Goal: Task Accomplishment & Management: Manage account settings

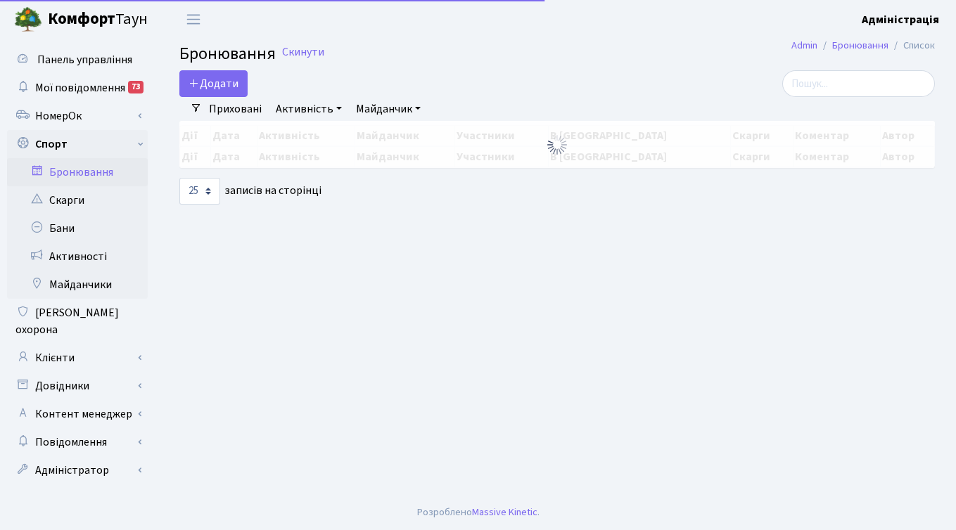
select select "25"
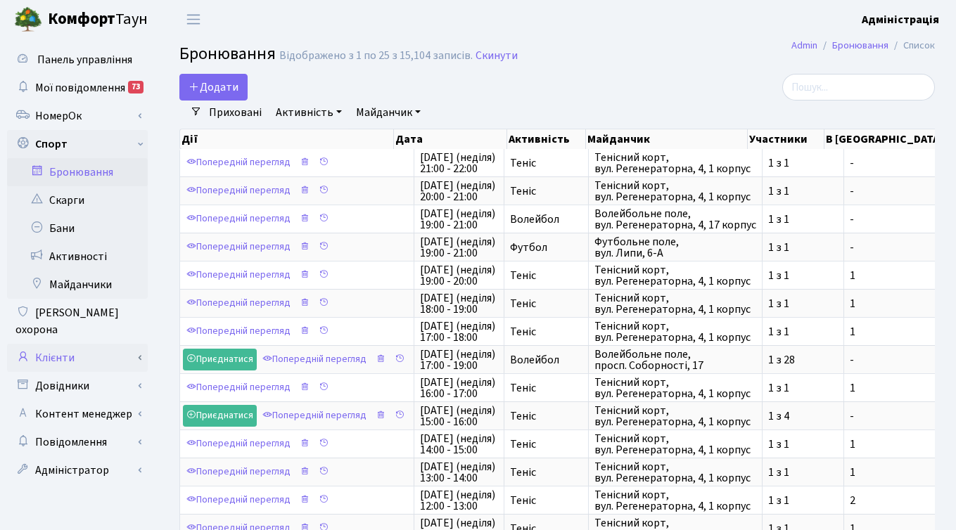
click at [68, 345] on link "Клієнти" at bounding box center [77, 358] width 141 height 28
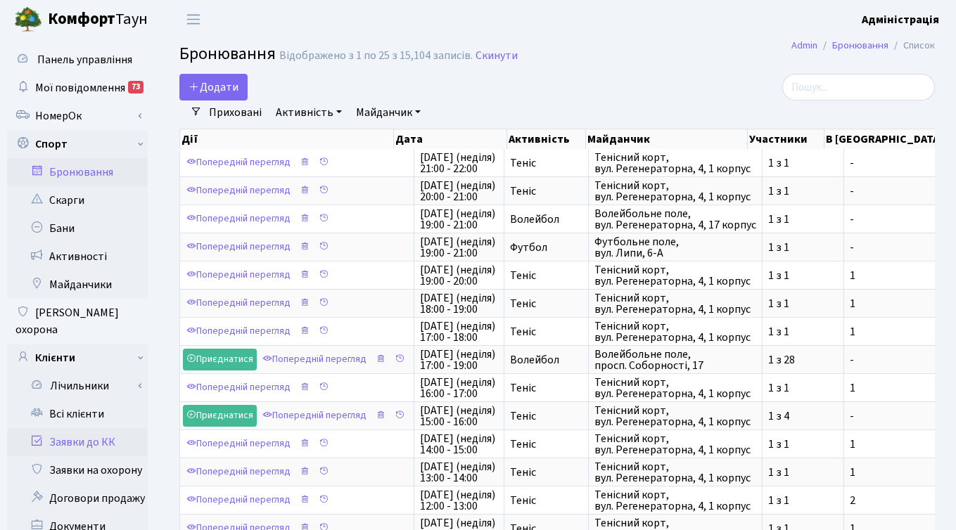
click at [75, 428] on link "Заявки до КК" at bounding box center [77, 442] width 141 height 28
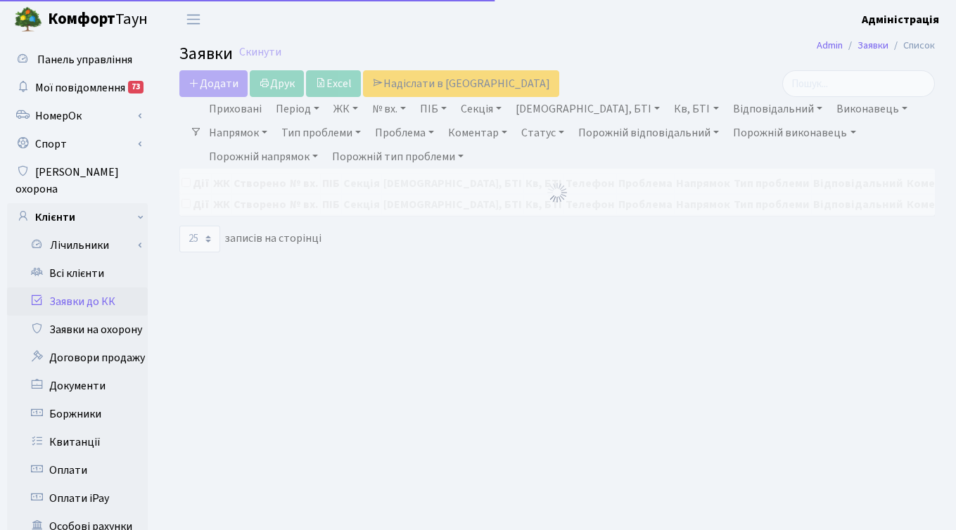
select select "25"
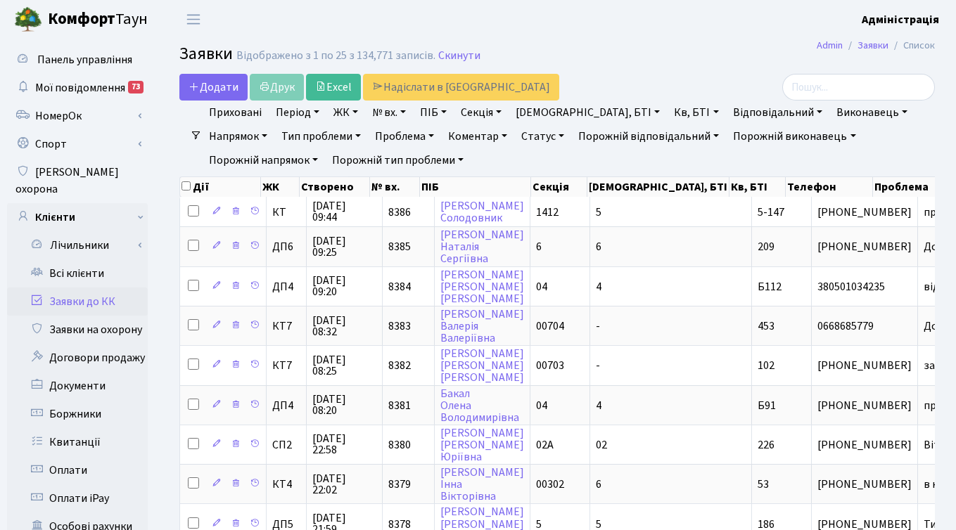
click at [382, 115] on link "№ вх." at bounding box center [388, 113] width 45 height 24
type input "8336"
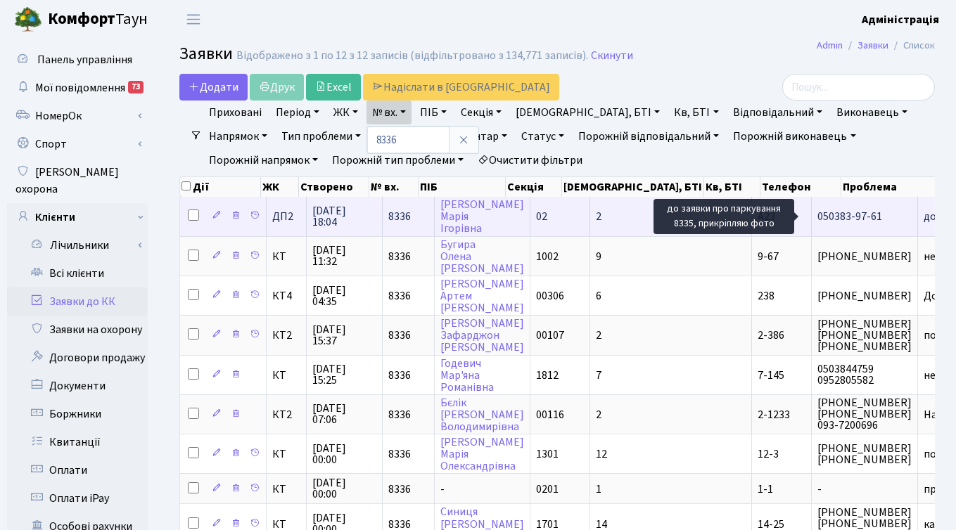
click at [923, 216] on span "до заявки про п[...]" at bounding box center [969, 216] width 93 height 15
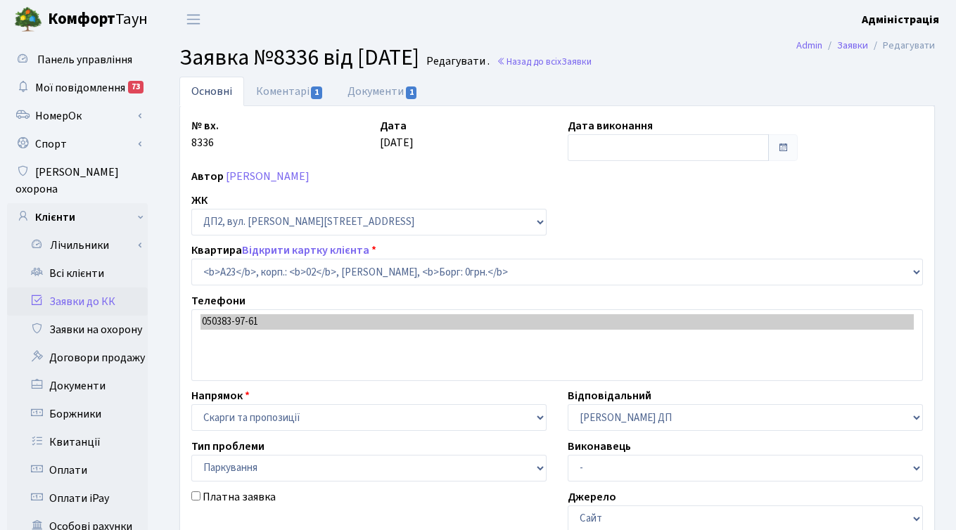
select select "30646"
select select "66"
type input "25.09.2025"
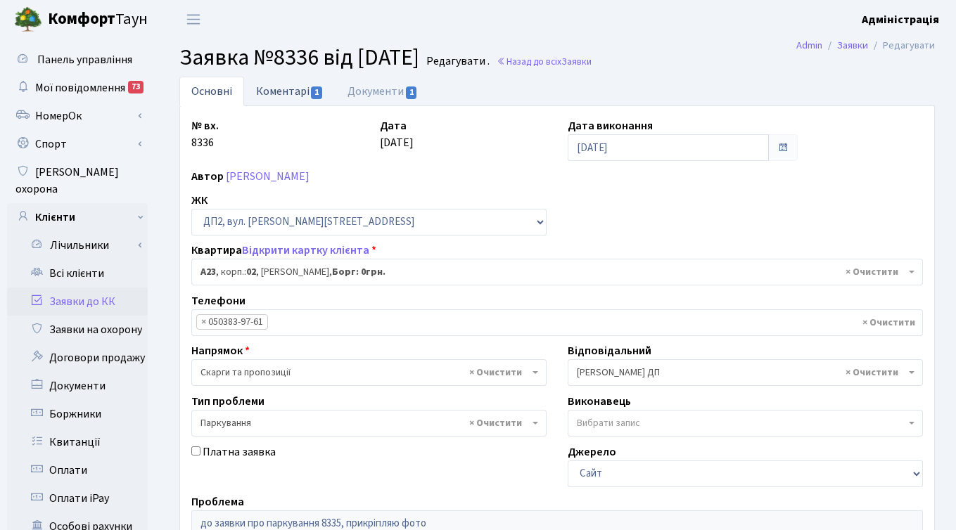
click at [283, 89] on link "Коментарі 1" at bounding box center [289, 91] width 91 height 29
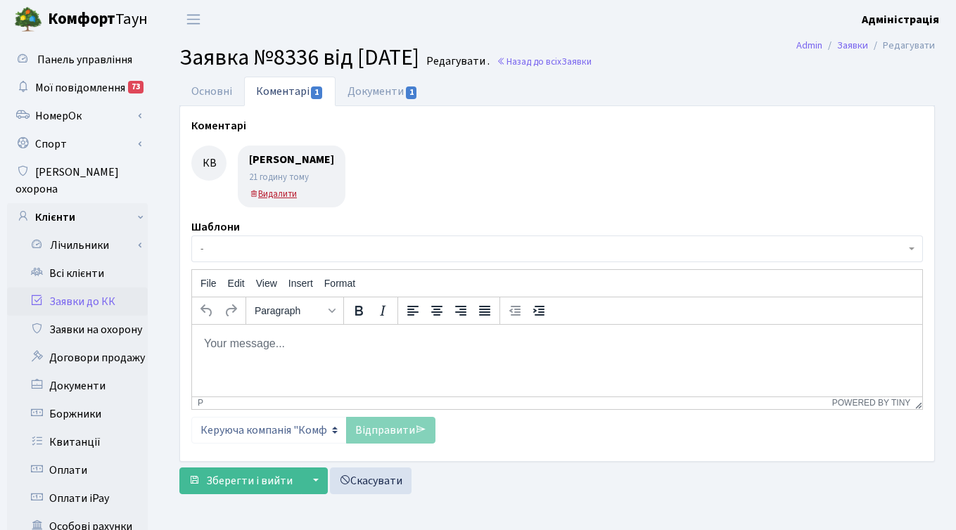
click at [277, 192] on small "Видалити" at bounding box center [273, 194] width 48 height 13
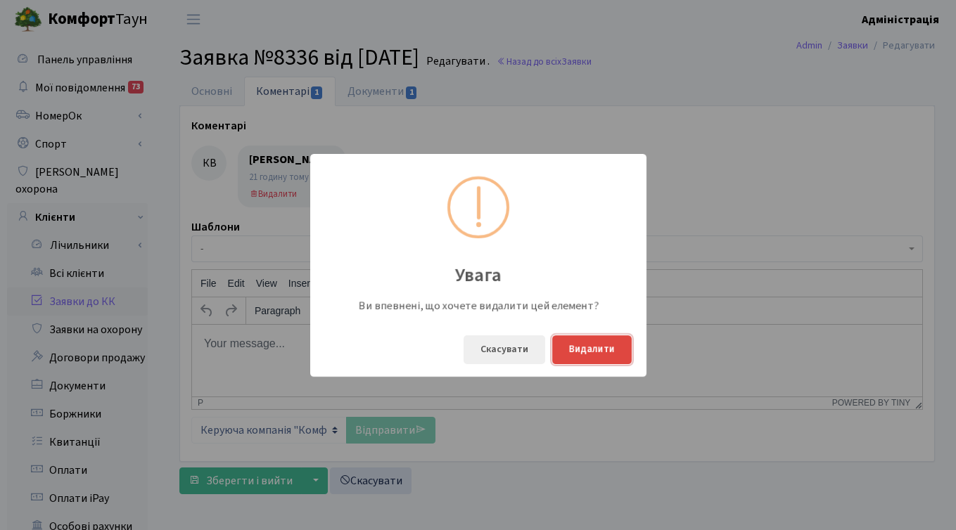
click at [588, 349] on button "Видалити" at bounding box center [591, 349] width 79 height 29
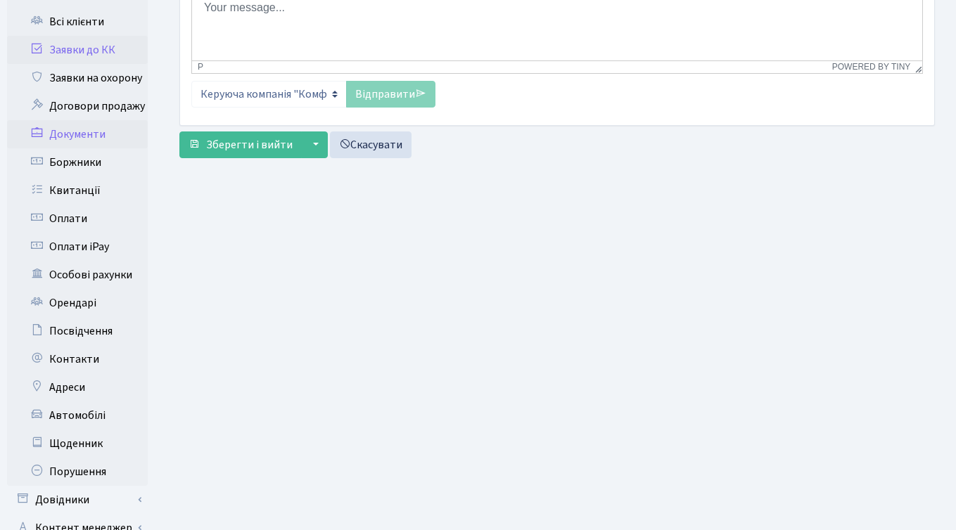
scroll to position [345, 0]
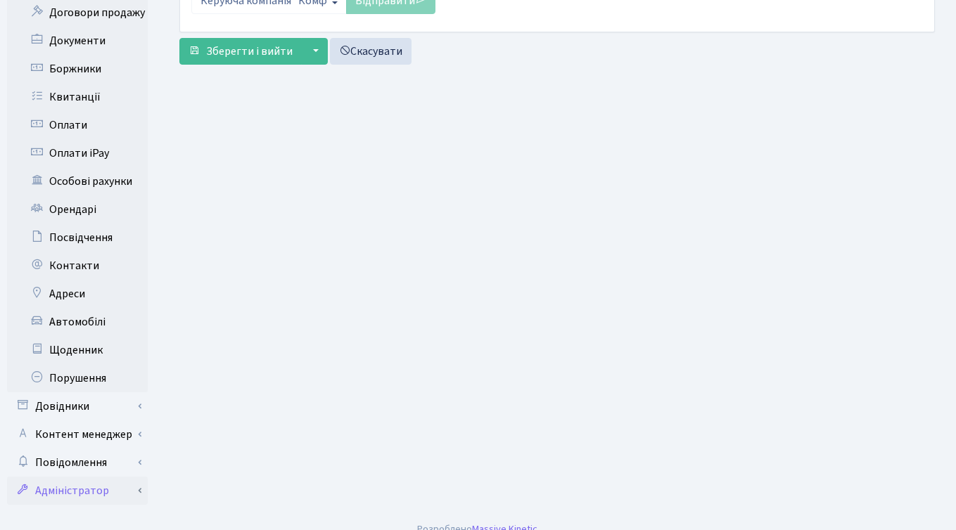
click at [72, 477] on link "Адміністратор" at bounding box center [77, 491] width 141 height 28
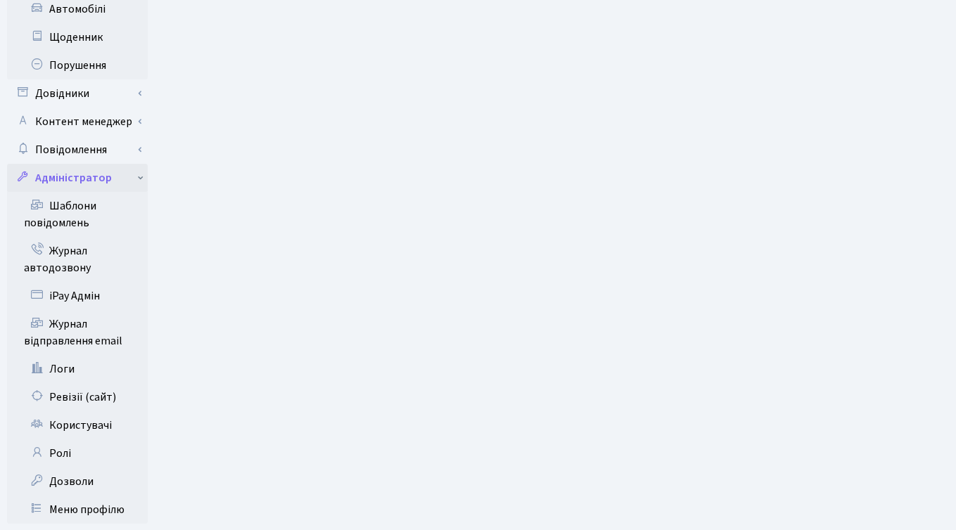
scroll to position [677, 0]
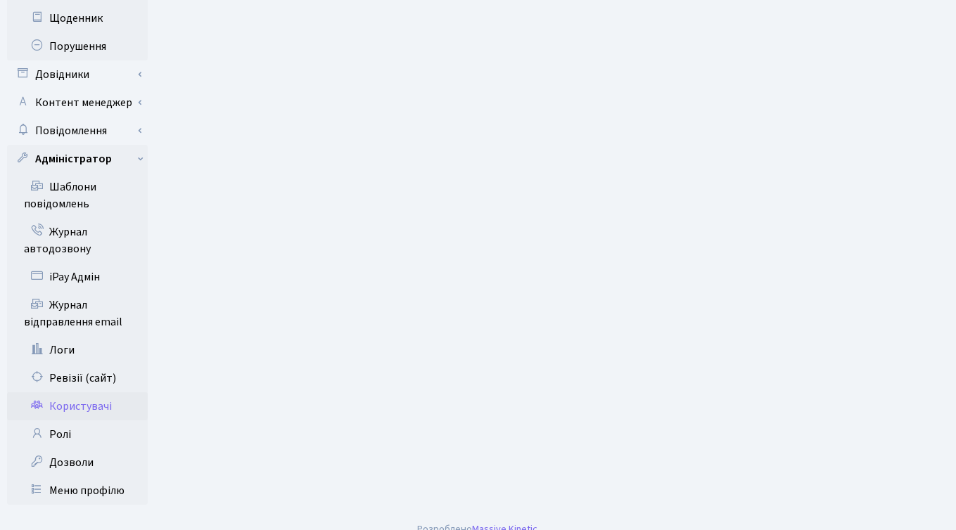
click at [81, 392] on link "Користувачі" at bounding box center [77, 406] width 141 height 28
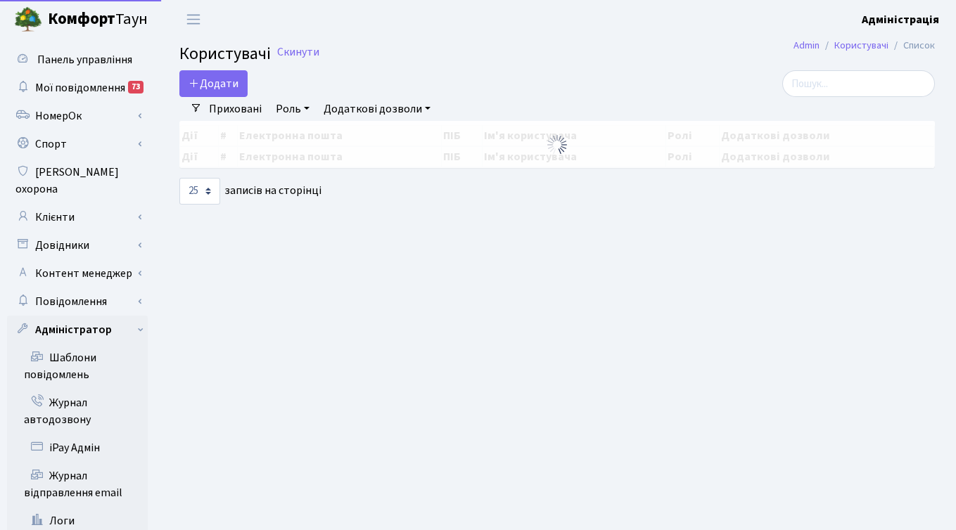
select select "25"
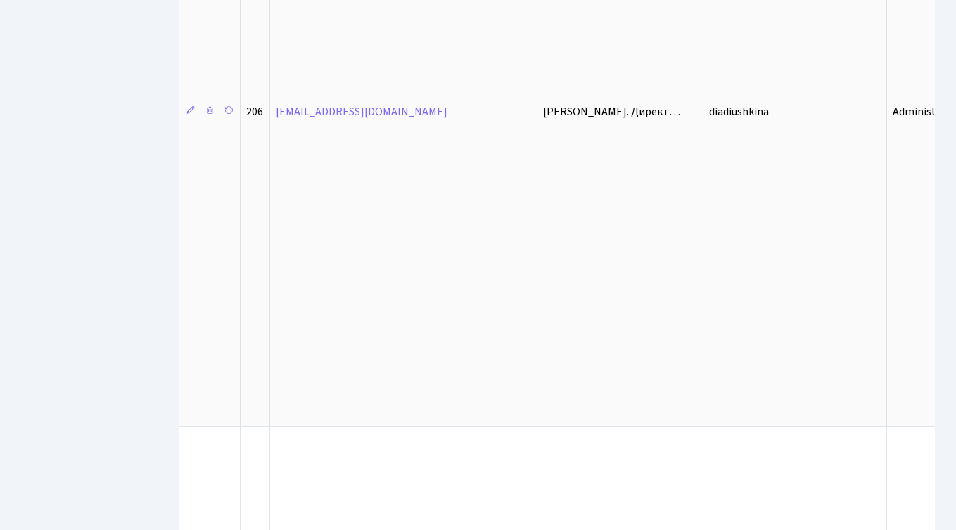
scroll to position [2457, 0]
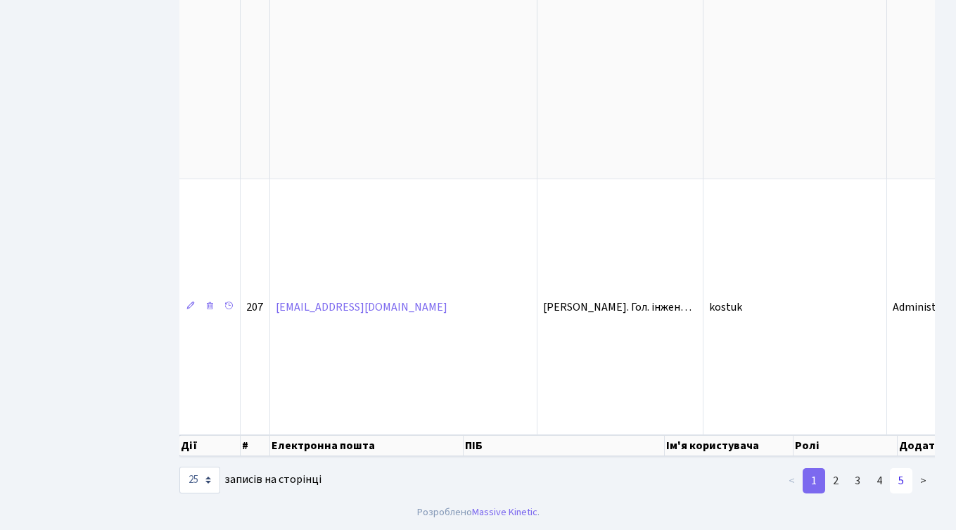
click at [894, 477] on link "5" at bounding box center [901, 480] width 23 height 25
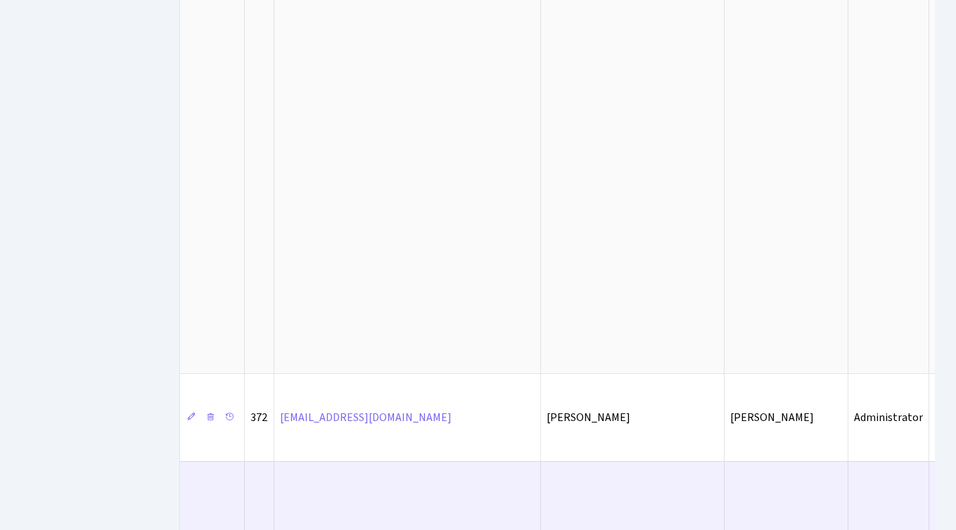
scroll to position [1148, 0]
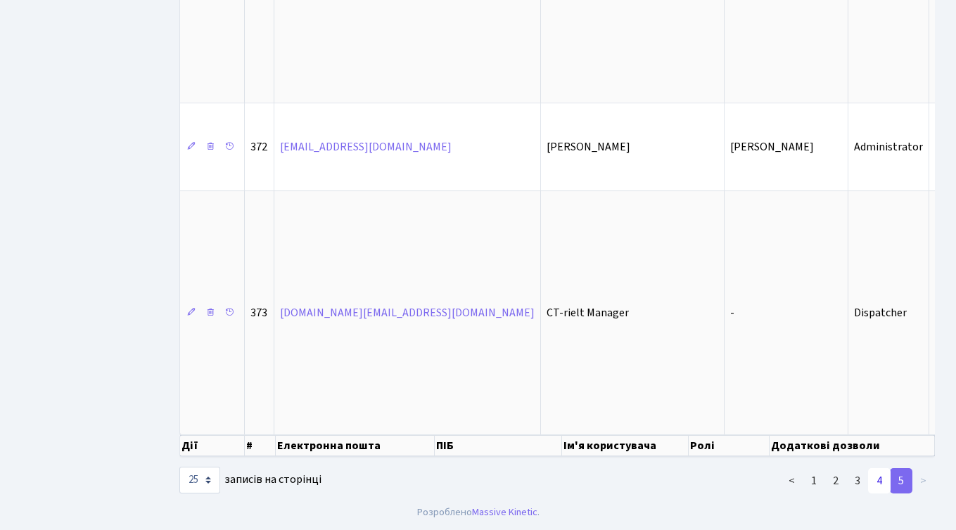
click at [877, 484] on link "4" at bounding box center [879, 480] width 23 height 25
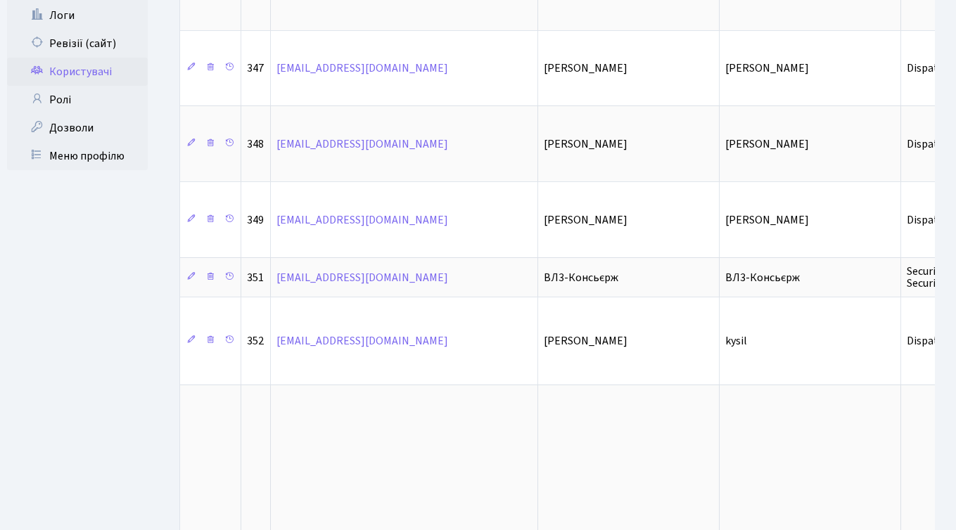
scroll to position [501, 0]
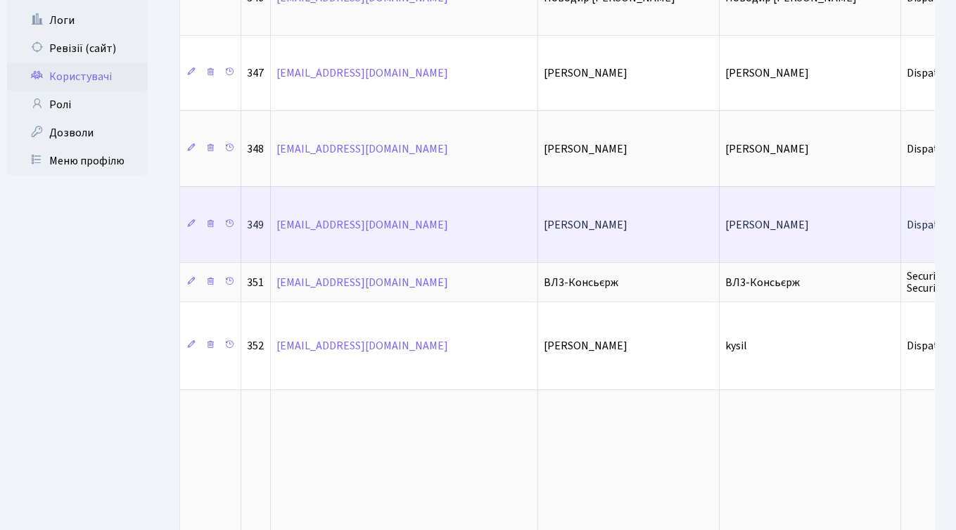
click at [725, 229] on span "Кульбачко Володимир" at bounding box center [767, 224] width 84 height 15
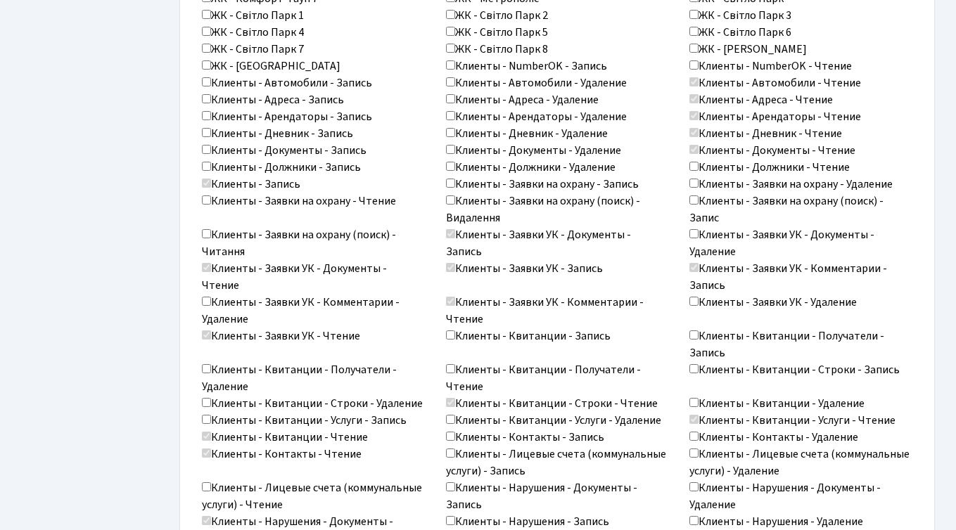
scroll to position [1072, 0]
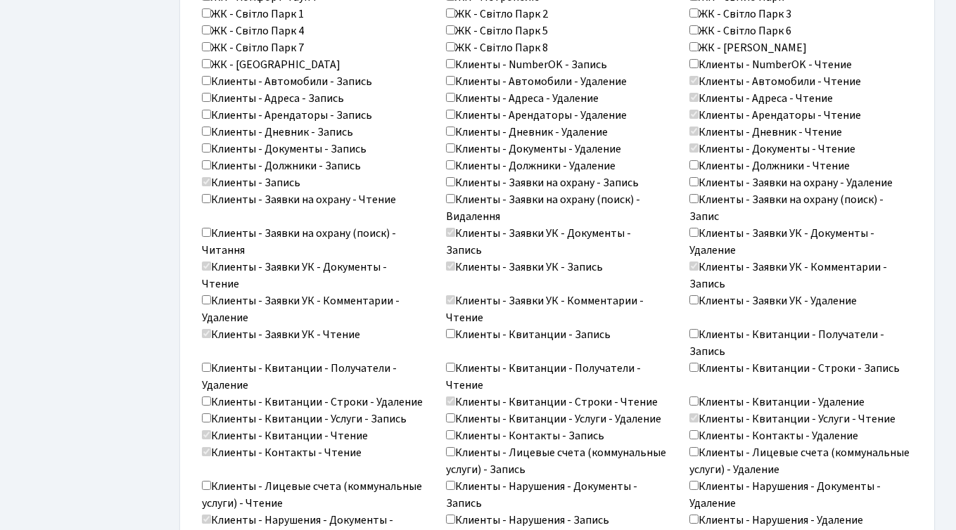
click at [205, 295] on input "Клиенты - Заявки УК - Комментарии - Удаление" at bounding box center [206, 299] width 9 height 9
checkbox input "true"
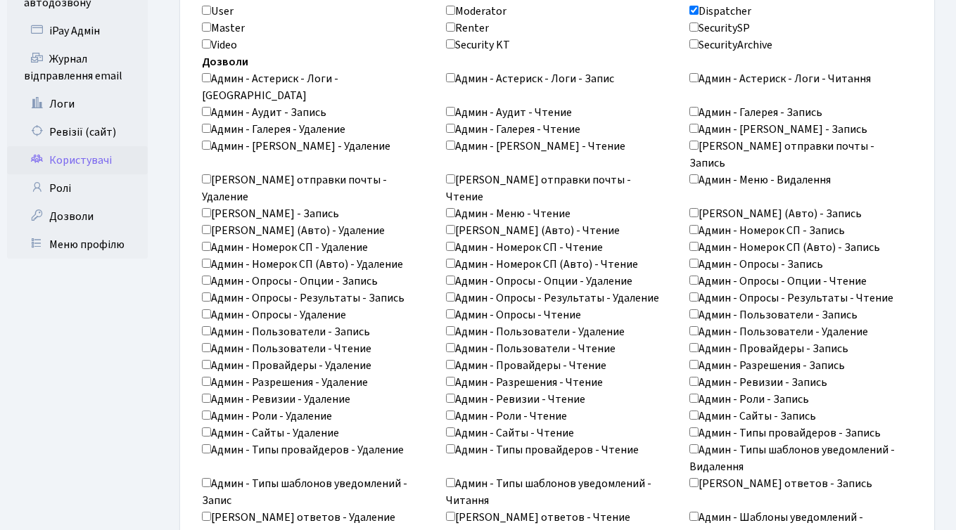
scroll to position [0, 0]
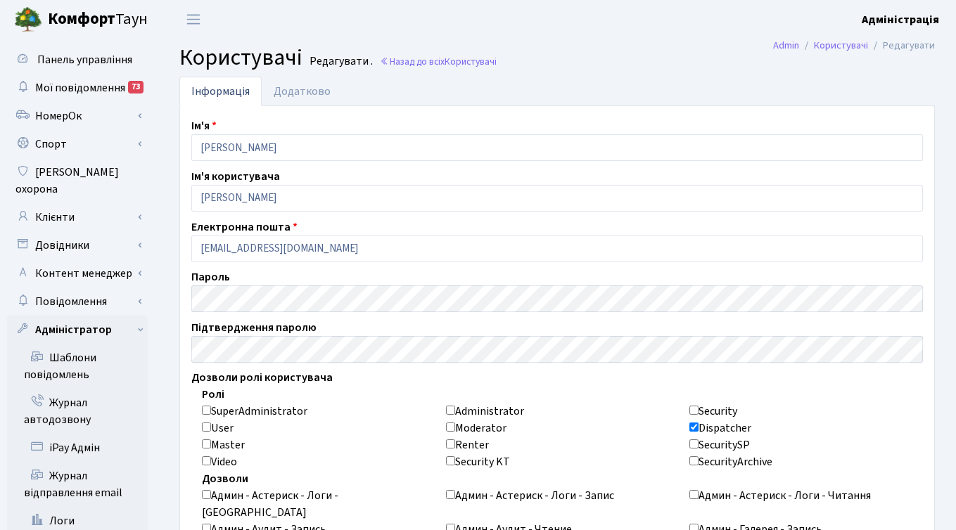
click at [76, 17] on b "Комфорт" at bounding box center [82, 19] width 68 height 23
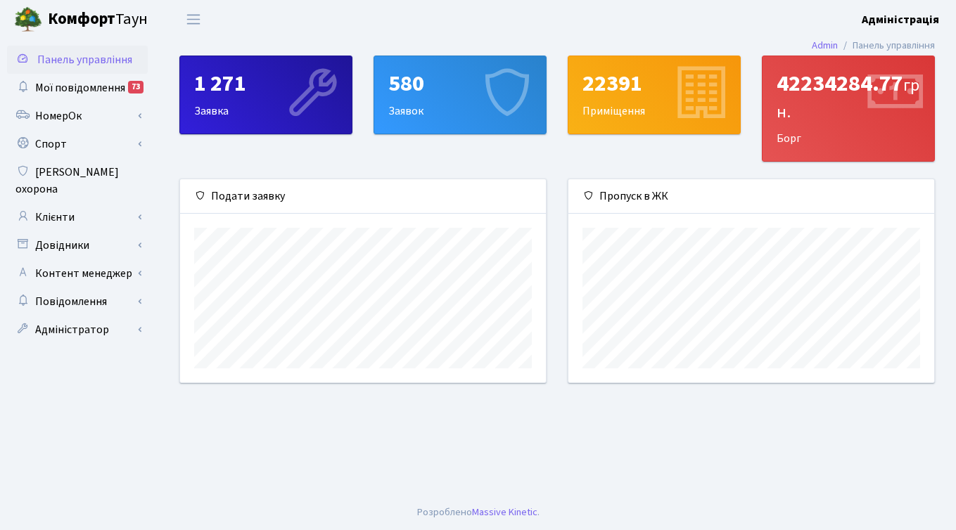
scroll to position [203, 366]
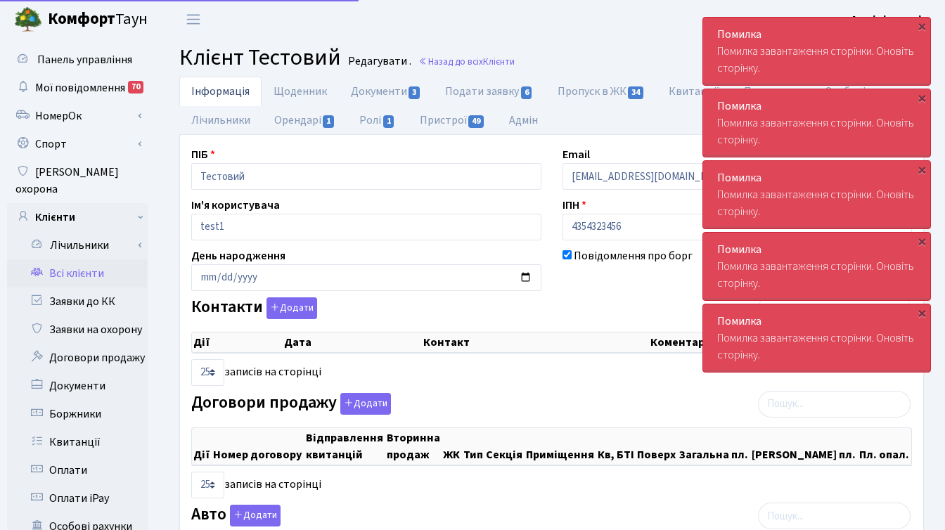
select select "25"
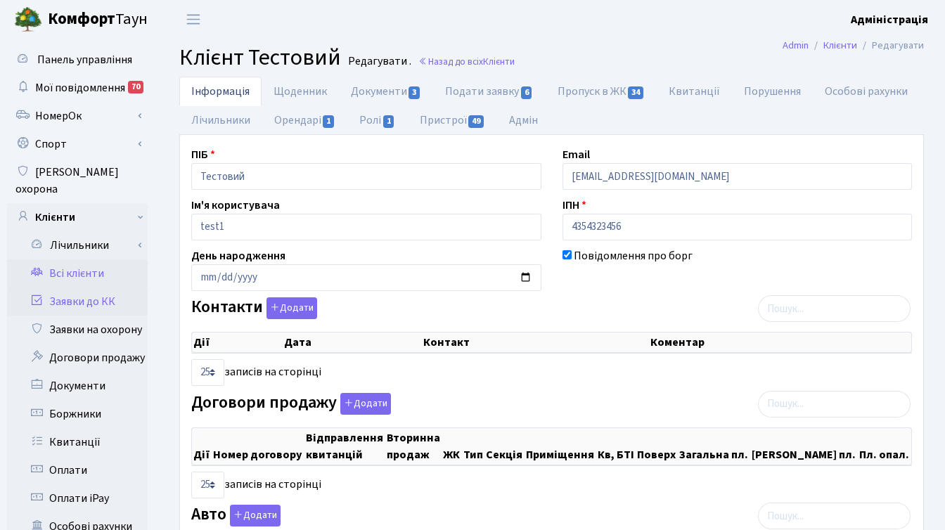
click at [101, 288] on link "Заявки до КК" at bounding box center [77, 302] width 141 height 28
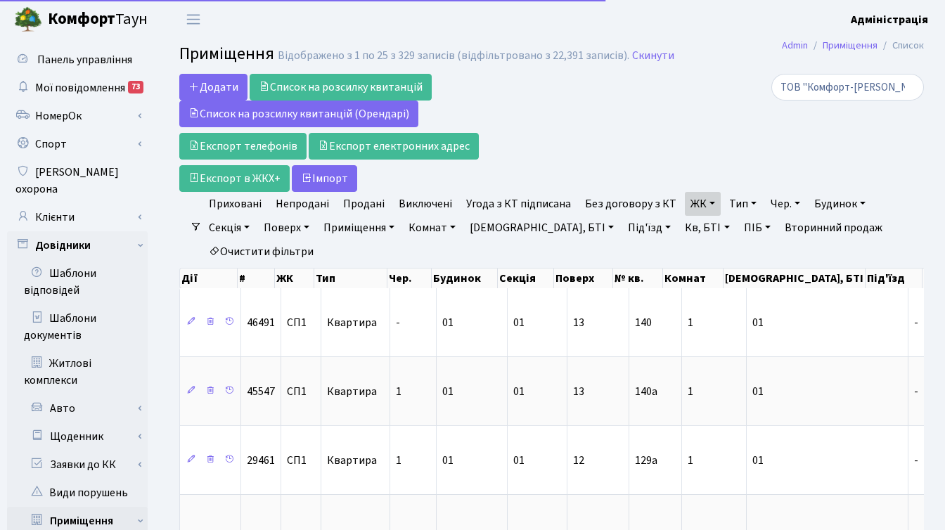
select select "25"
click at [679, 229] on link "Кв, БТІ" at bounding box center [707, 228] width 56 height 24
type input "2-1300"
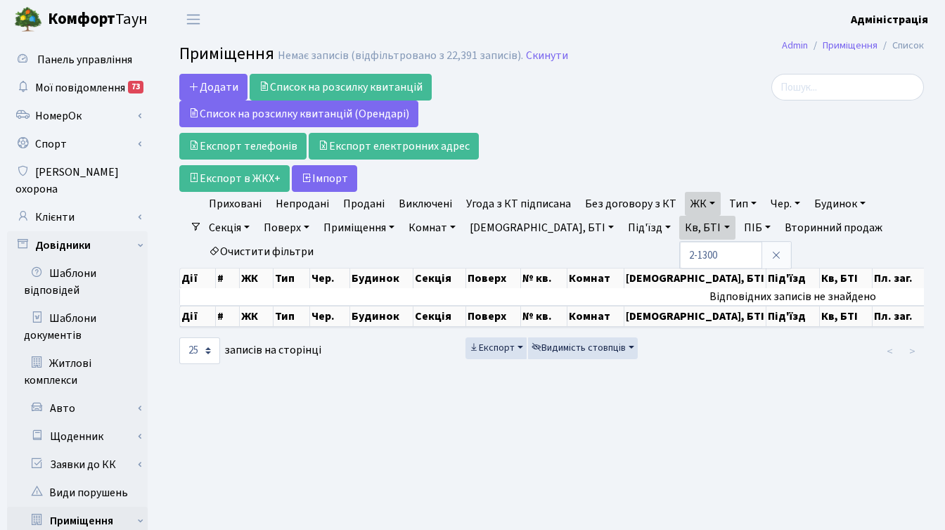
click at [727, 133] on div at bounding box center [806, 133] width 255 height 118
click at [679, 226] on link "Кв, БТІ" at bounding box center [707, 228] width 56 height 24
click at [771, 254] on icon at bounding box center [776, 255] width 11 height 11
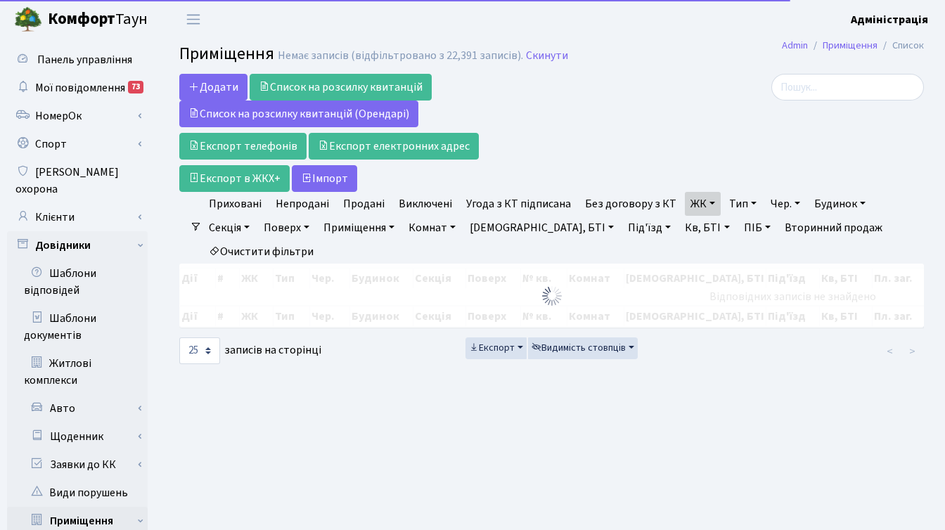
click at [673, 132] on div "Додати Список на розсилку квитанцій Список на розсилку квитанцій (Орендарі) Екс…" at bounding box center [424, 133] width 511 height 118
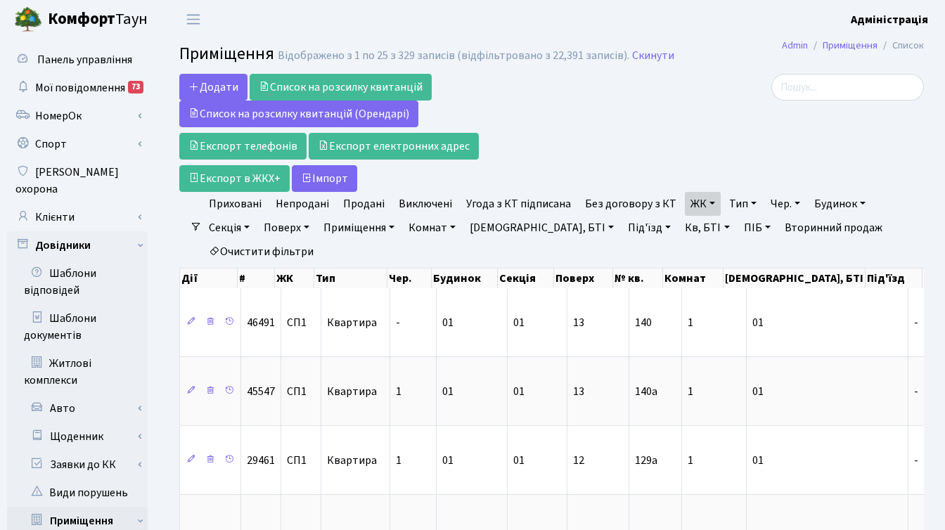
click at [739, 168] on div at bounding box center [806, 133] width 255 height 118
click at [856, 87] on input "search" at bounding box center [847, 87] width 153 height 27
click at [779, 220] on link "Вторинний продаж" at bounding box center [833, 228] width 109 height 24
click at [652, 53] on link "Скинути" at bounding box center [648, 55] width 42 height 13
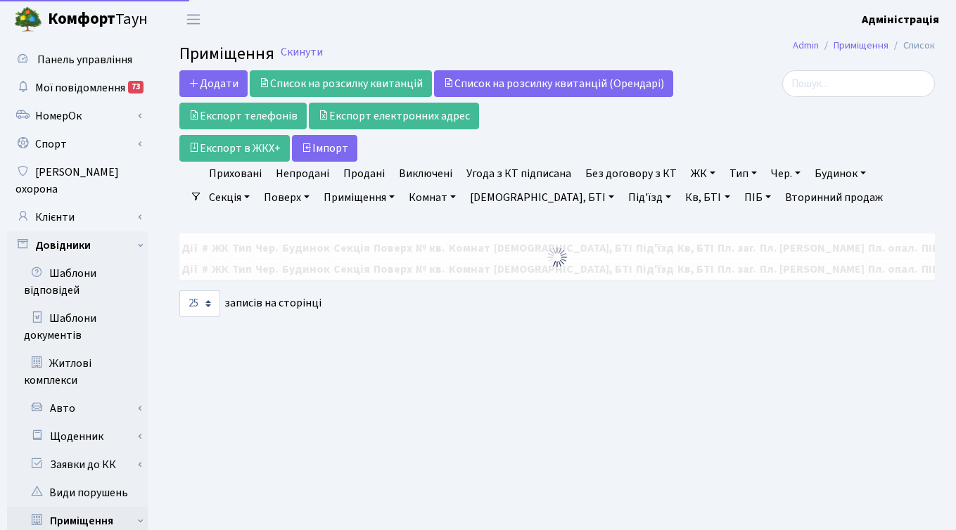
select select "25"
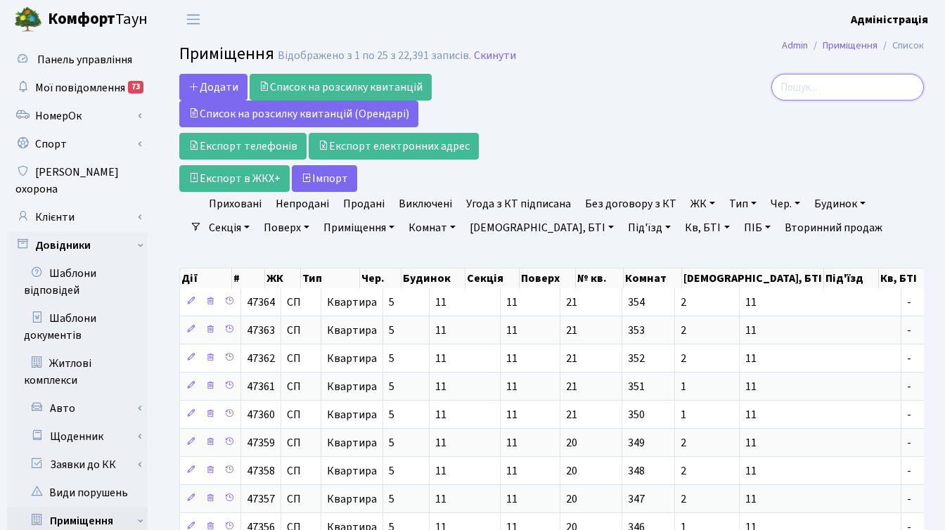
click at [831, 79] on input "search" at bounding box center [847, 87] width 153 height 27
click at [738, 230] on link "ПІБ" at bounding box center [757, 228] width 38 height 24
type input "ТОВ "Комфорт-[PERSON_NAME]""
drag, startPoint x: 659, startPoint y: 255, endPoint x: 776, endPoint y: 259, distance: 117.5
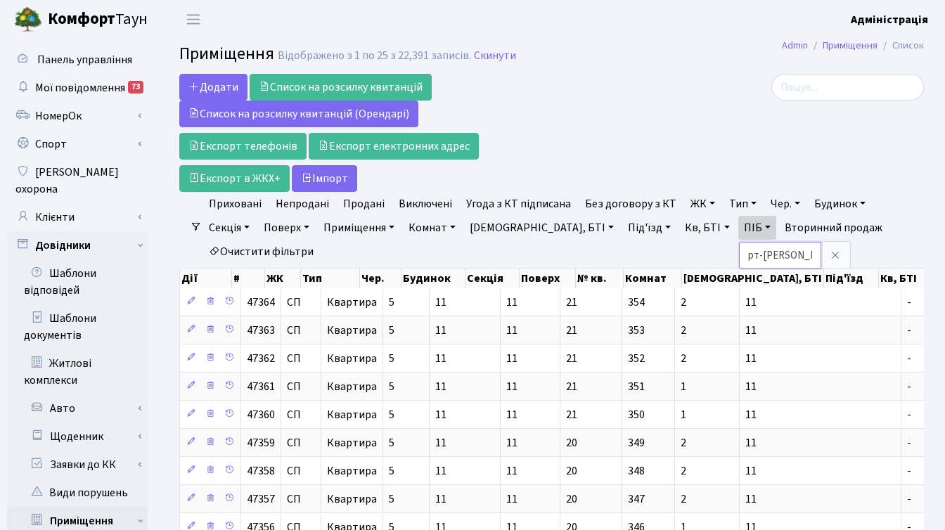
click at [776, 259] on ul "Приховані Непродані Продані Виключені Угода з КТ підписана Без договору з КТ ЖК…" at bounding box center [557, 228] width 711 height 72
click at [738, 224] on link "ПІБ" at bounding box center [757, 228] width 38 height 24
click at [610, 74] on div "Додати Список на розсилку квитанцій Список на розсилку квитанцій (Орендарі) Екс…" at bounding box center [423, 133] width 489 height 118
click at [886, 87] on input "search" at bounding box center [847, 87] width 153 height 27
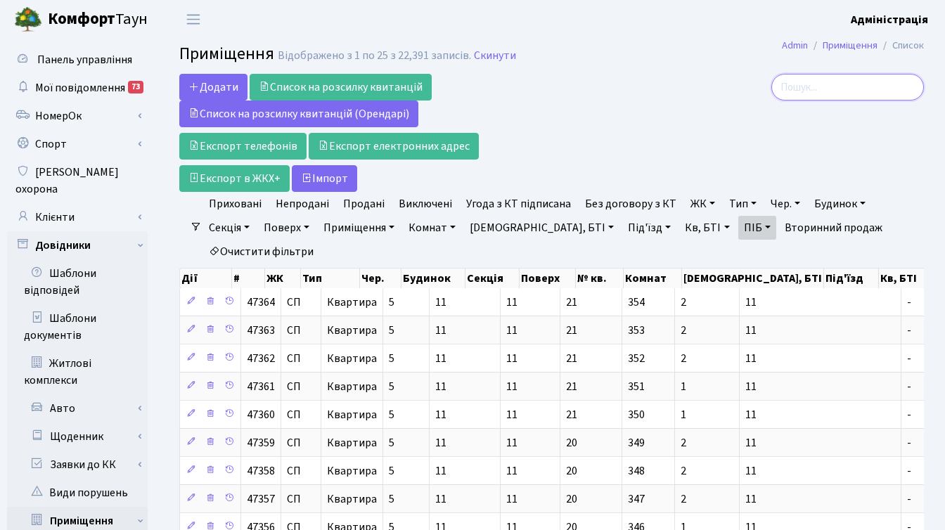
paste input "ТОВ "Комфорт-[PERSON_NAME]""
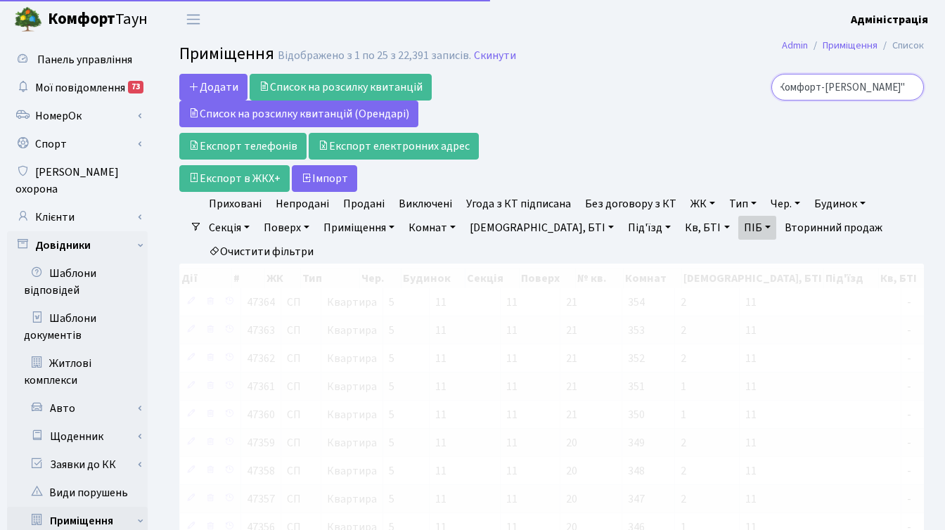
scroll to position [0, 28]
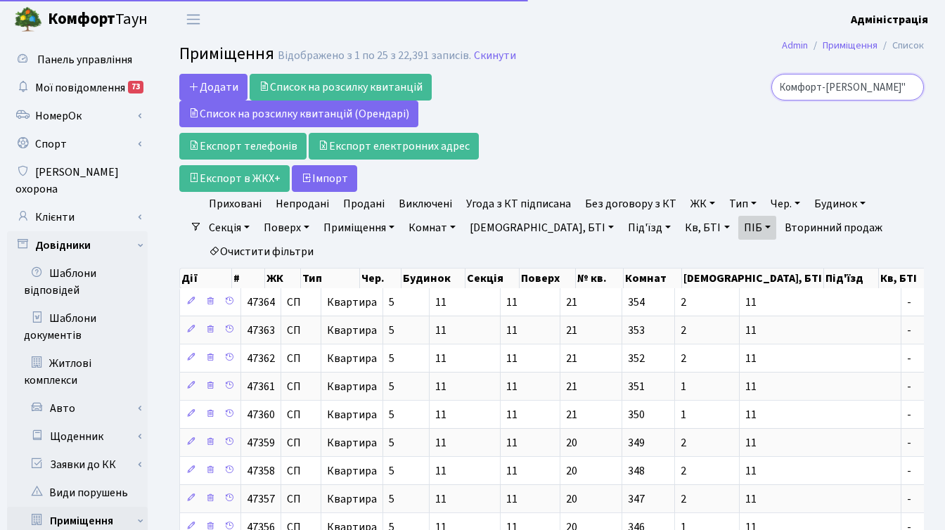
type input "ТОВ "Комфорт-[PERSON_NAME]""
click at [738, 228] on link "ПІБ" at bounding box center [757, 228] width 38 height 24
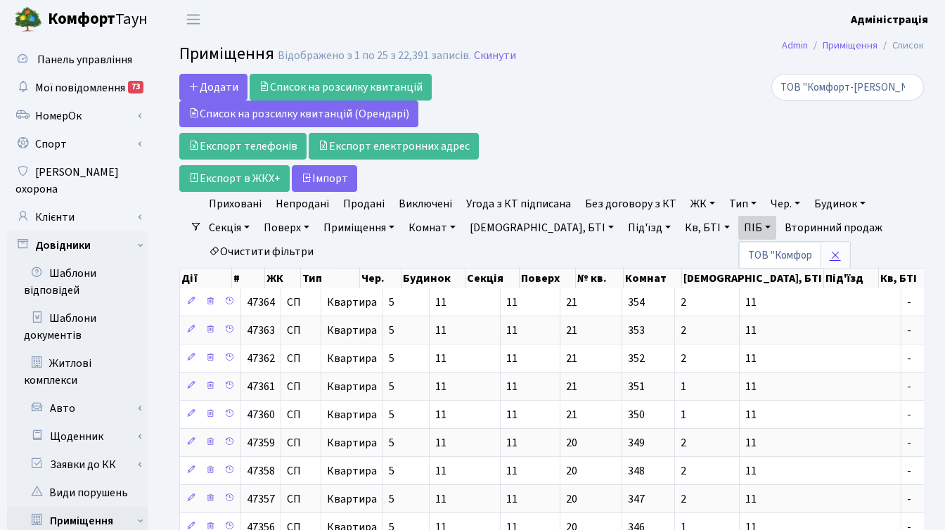
click at [830, 257] on icon at bounding box center [835, 255] width 11 height 11
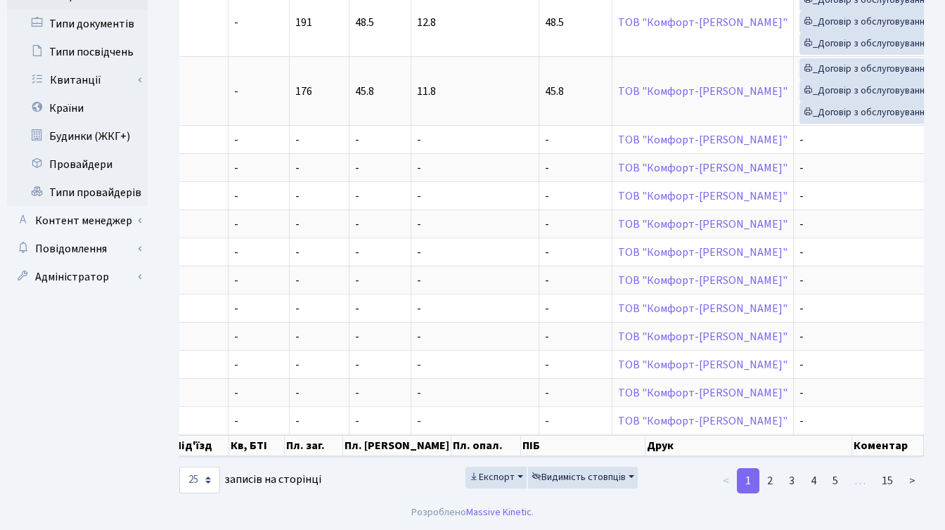
scroll to position [648, 0]
click at [201, 479] on select "10 25 50 100 250 500 1,000" at bounding box center [199, 480] width 41 height 27
select select "1000"
click at [179, 467] on select "10 25 50 100 250 500 1,000" at bounding box center [199, 480] width 41 height 27
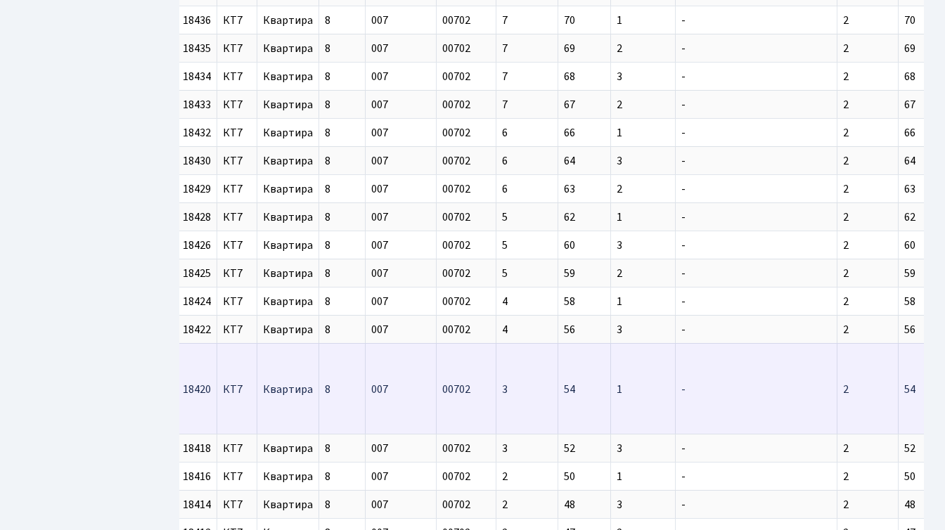
scroll to position [0, 0]
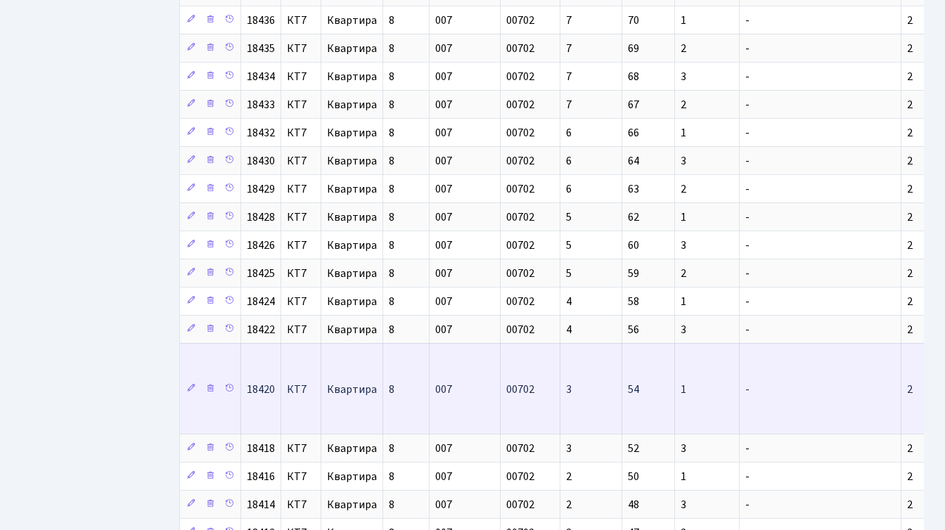
click at [534, 385] on span "00702" at bounding box center [520, 389] width 28 height 15
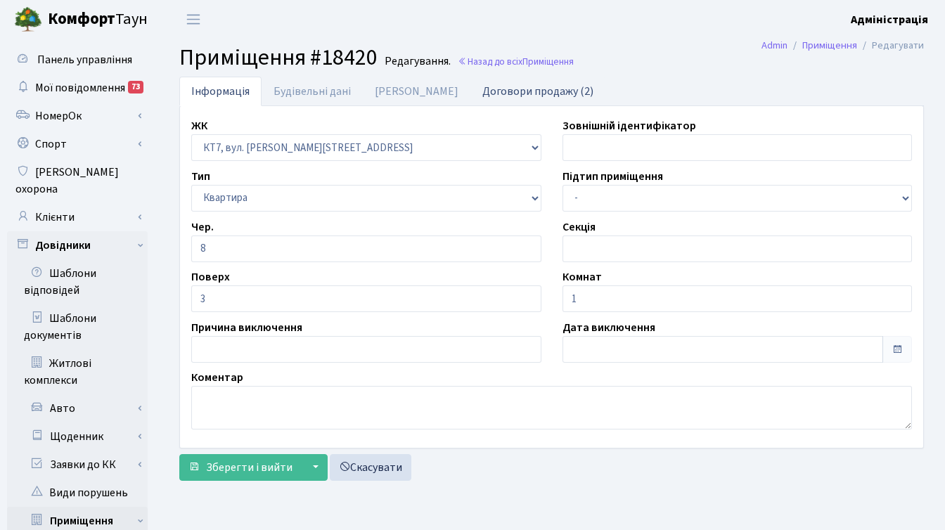
click at [495, 86] on link "Договори продажу (2)" at bounding box center [537, 91] width 135 height 29
select select "25"
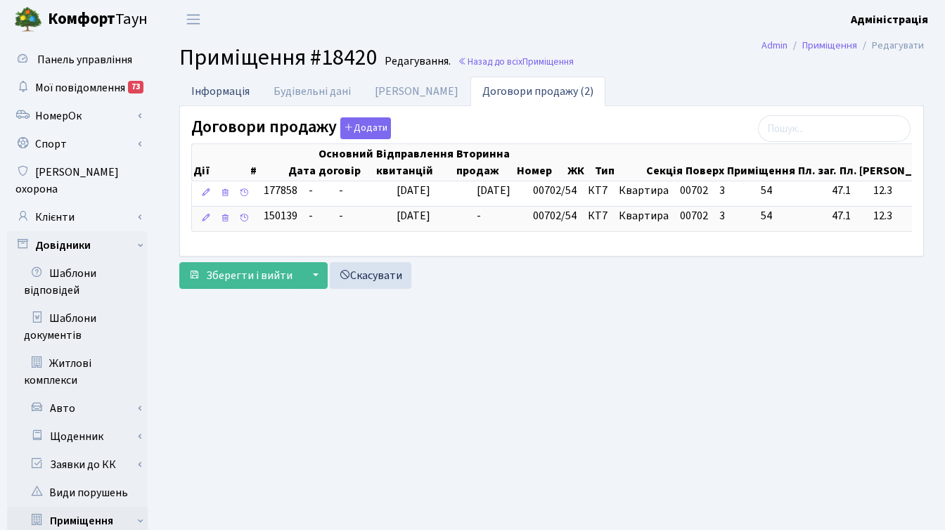
click at [225, 88] on link "Інформація" at bounding box center [220, 91] width 82 height 29
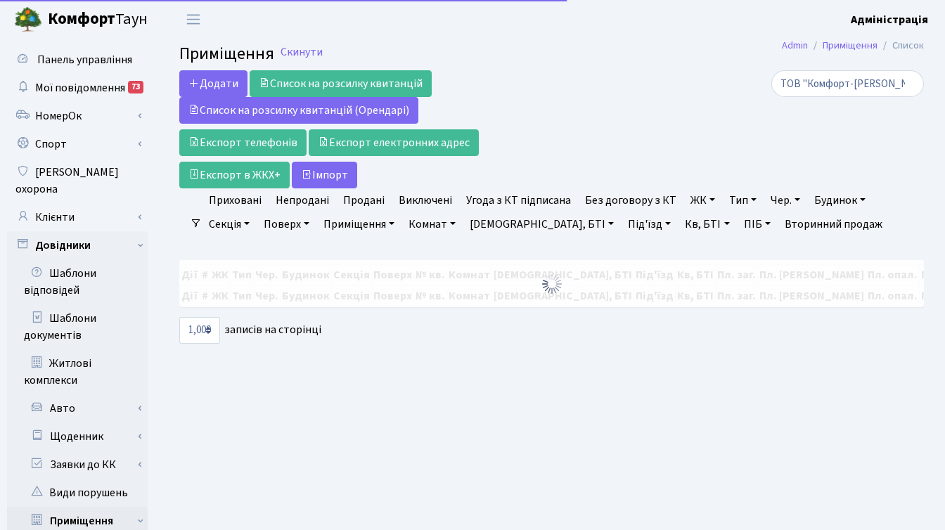
select select "1000"
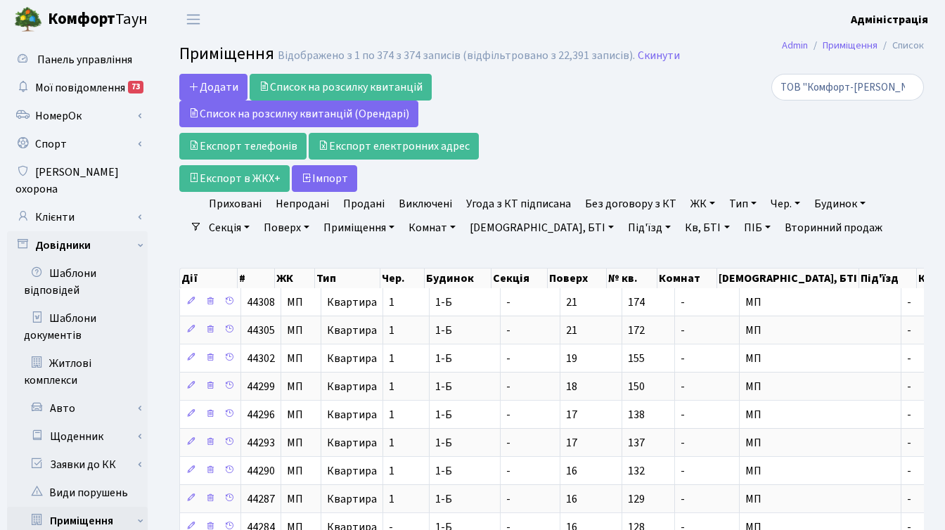
click at [679, 226] on link "Кв, БТІ" at bounding box center [707, 228] width 56 height 24
type input "2-1300"
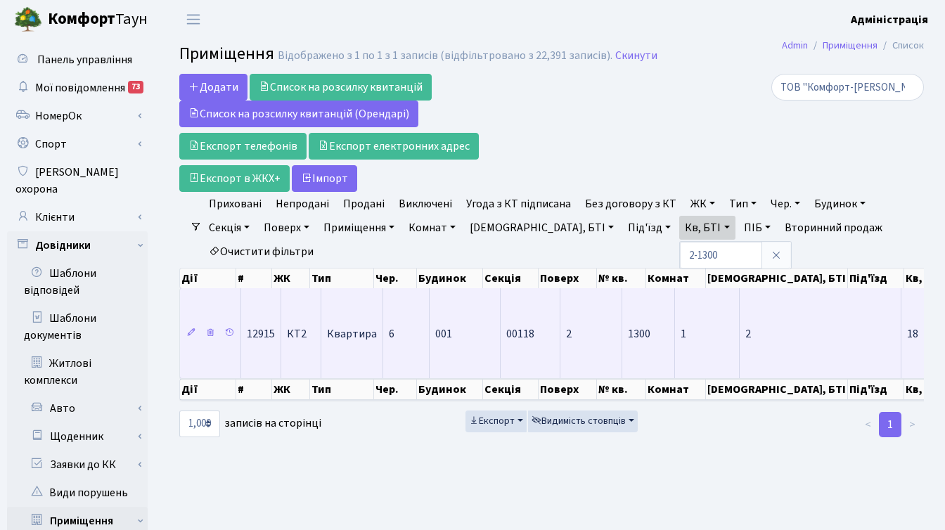
click at [637, 331] on span "1300" at bounding box center [639, 333] width 23 height 15
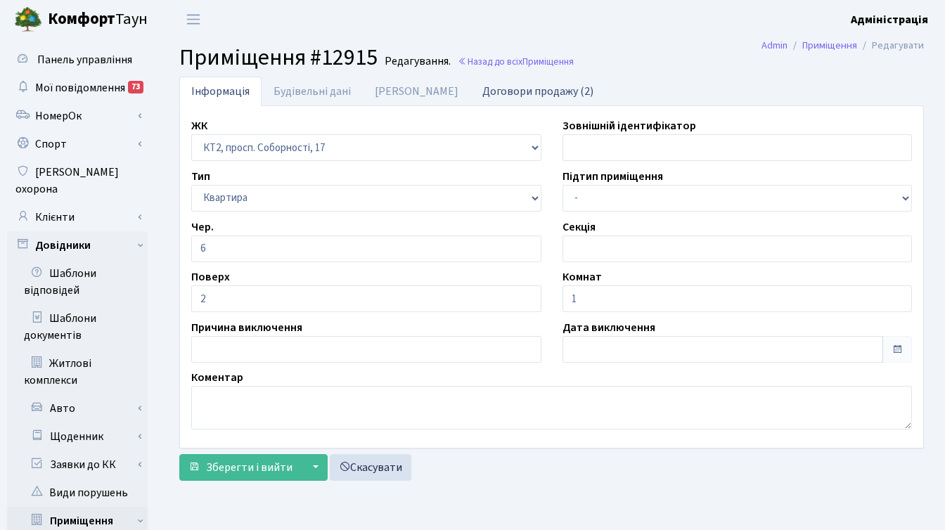
drag, startPoint x: 462, startPoint y: 86, endPoint x: 475, endPoint y: 89, distance: 13.5
click at [470, 86] on link "Договори продажу (2)" at bounding box center [537, 91] width 135 height 29
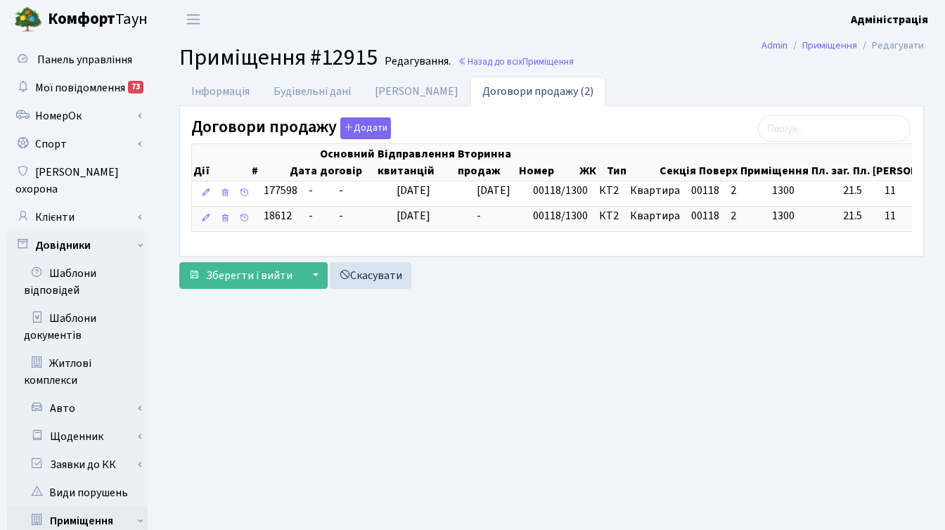
click at [673, 338] on main "Admin Приміщення Редагувати Приміщення #12915 Редагування. Назад до всіх Приміщ…" at bounding box center [551, 487] width 787 height 897
click at [515, 60] on link "Назад до всіх Приміщення" at bounding box center [516, 61] width 116 height 13
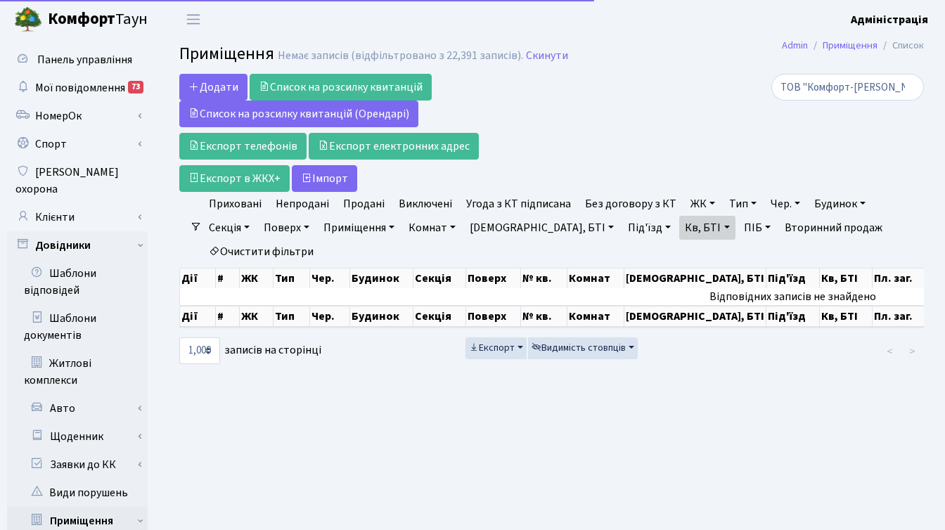
select select "1000"
click at [285, 249] on link "Очистити фільтри" at bounding box center [261, 252] width 116 height 24
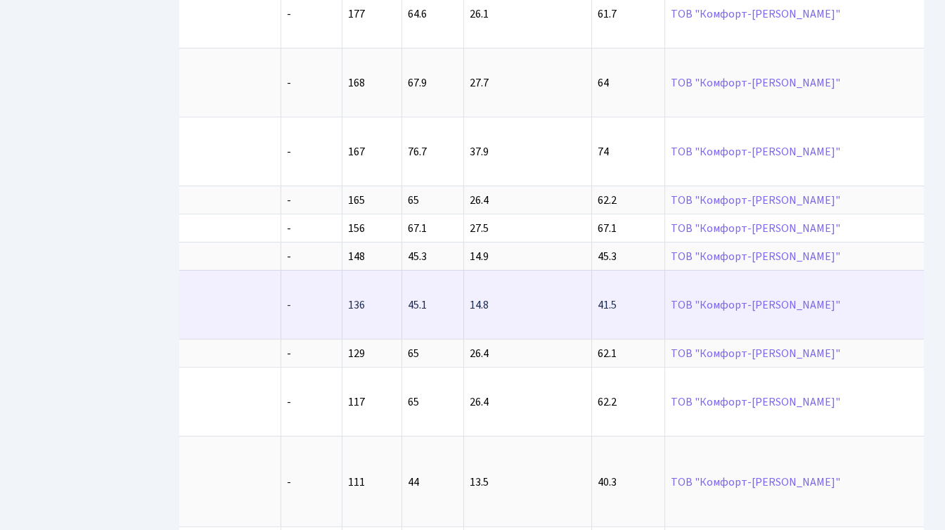
scroll to position [0, 439]
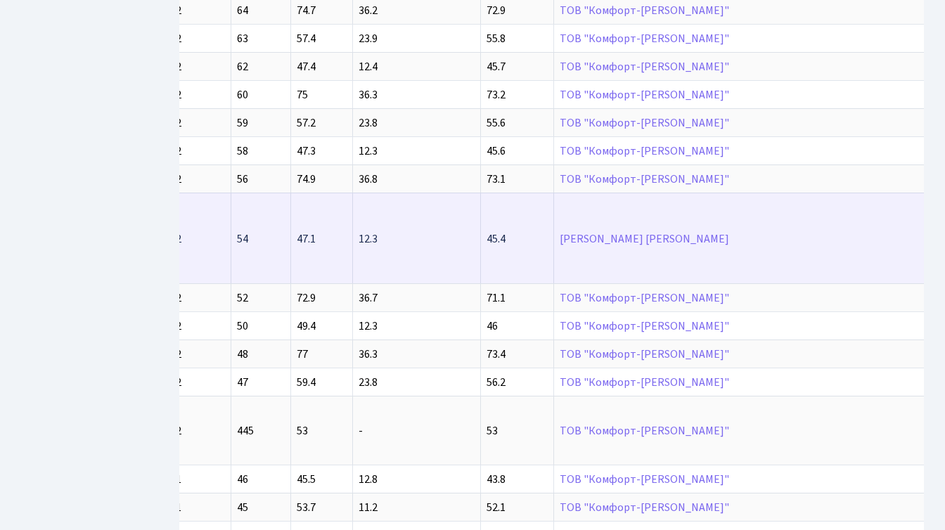
click at [674, 242] on td "Носенко Інгрит Симонівна" at bounding box center [767, 238] width 427 height 91
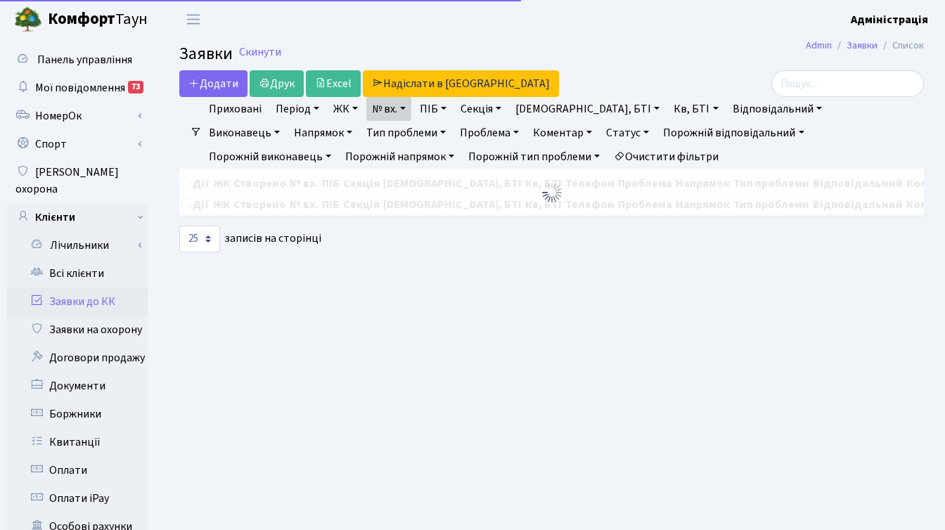
select select "25"
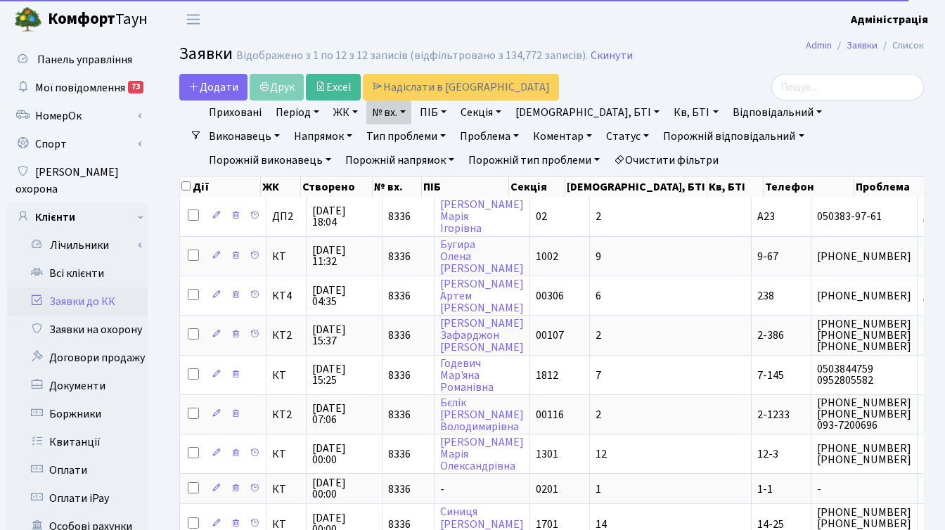
click at [90, 259] on link "Всі клієнти" at bounding box center [77, 273] width 141 height 28
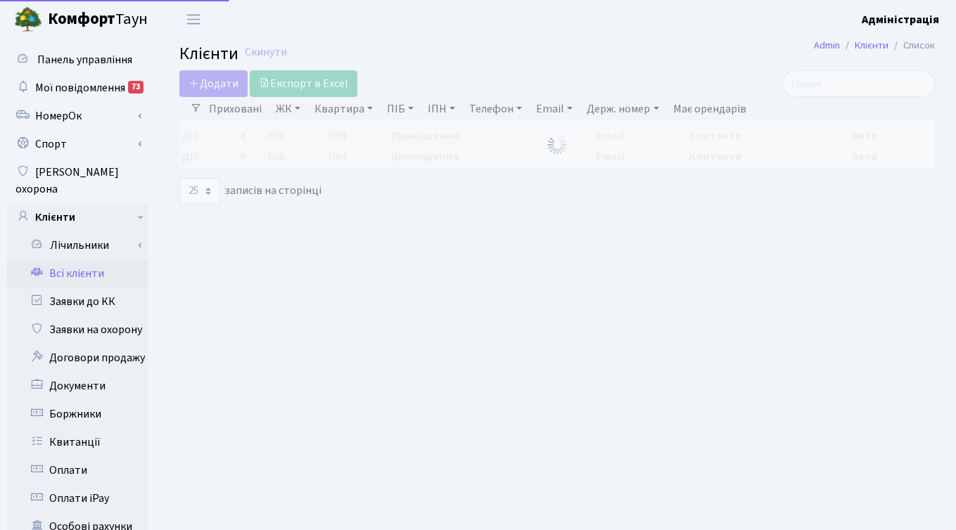
select select "25"
